Goal: Task Accomplishment & Management: Manage account settings

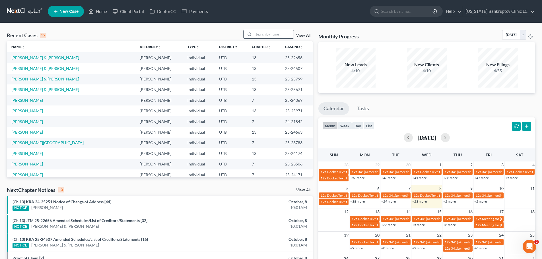
click at [273, 34] on input "search" at bounding box center [274, 34] width 40 height 8
type input "[PERSON_NAME]"
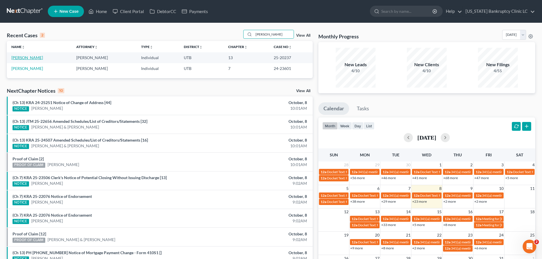
click at [29, 59] on link "[PERSON_NAME]" at bounding box center [27, 57] width 32 height 5
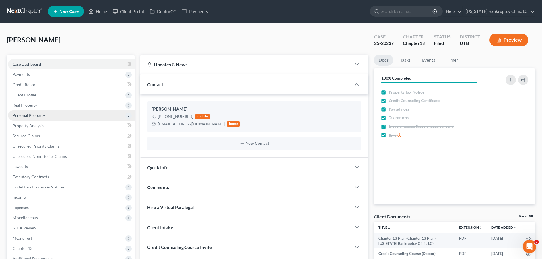
click at [71, 111] on span "Personal Property" at bounding box center [71, 115] width 127 height 10
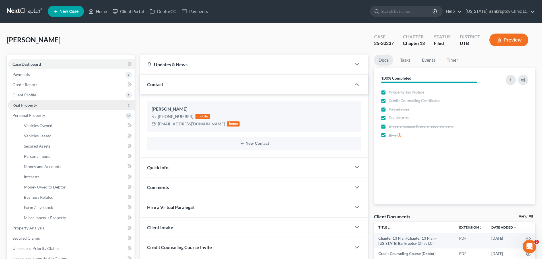
click at [70, 107] on span "Real Property" at bounding box center [71, 105] width 127 height 10
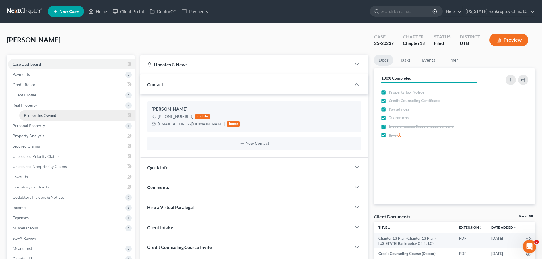
click at [54, 116] on span "Properties Owned" at bounding box center [40, 115] width 32 height 5
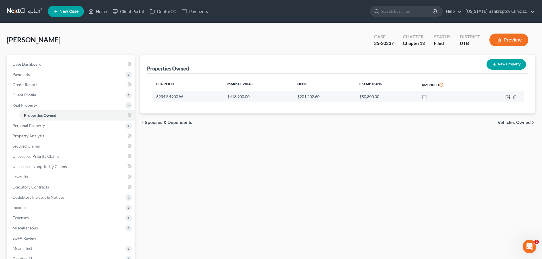
click at [509, 98] on icon "button" at bounding box center [507, 97] width 3 height 3
select select "46"
select select "0"
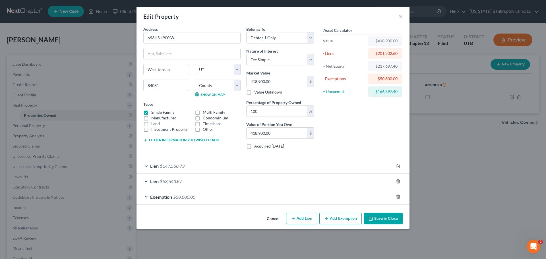
click at [442, 148] on div "Edit Property × Address * 6934 S 4900 W [GEOGRAPHIC_DATA] [US_STATE][GEOGRAPHIC…" at bounding box center [273, 129] width 546 height 259
click at [400, 17] on button "×" at bounding box center [401, 16] width 4 height 7
